Goal: Task Accomplishment & Management: Manage account settings

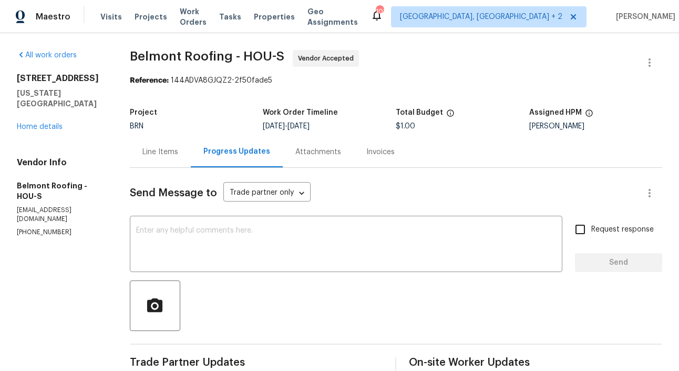
click at [178, 150] on div "Line Items" at bounding box center [160, 152] width 36 height 11
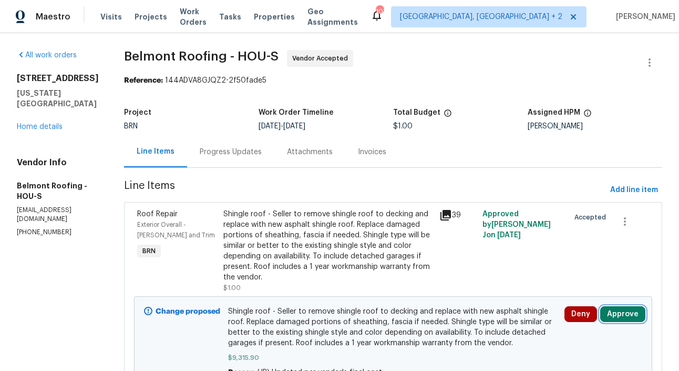
click at [626, 312] on button "Approve" at bounding box center [622, 314] width 45 height 16
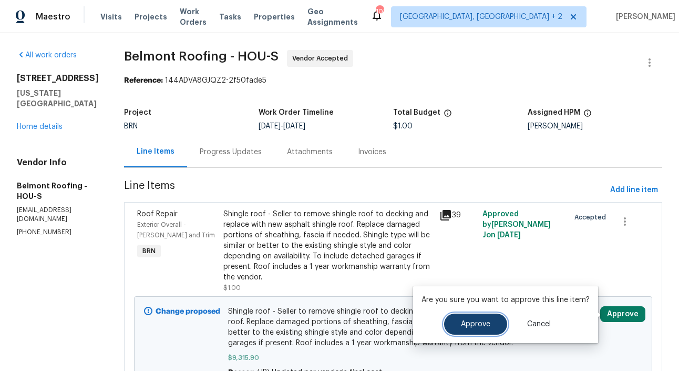
click at [494, 323] on button "Approve" at bounding box center [475, 323] width 63 height 21
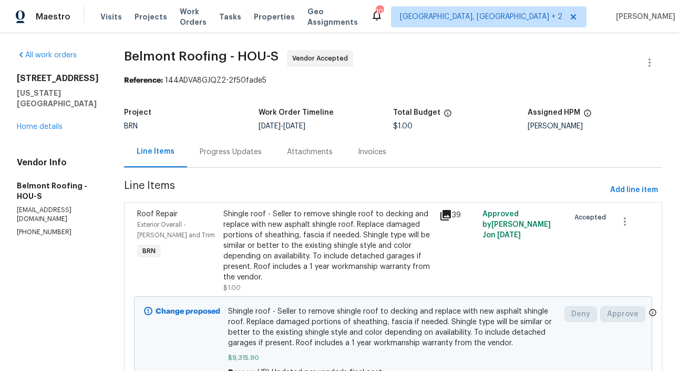
scroll to position [57, 0]
